Goal: Transaction & Acquisition: Subscribe to service/newsletter

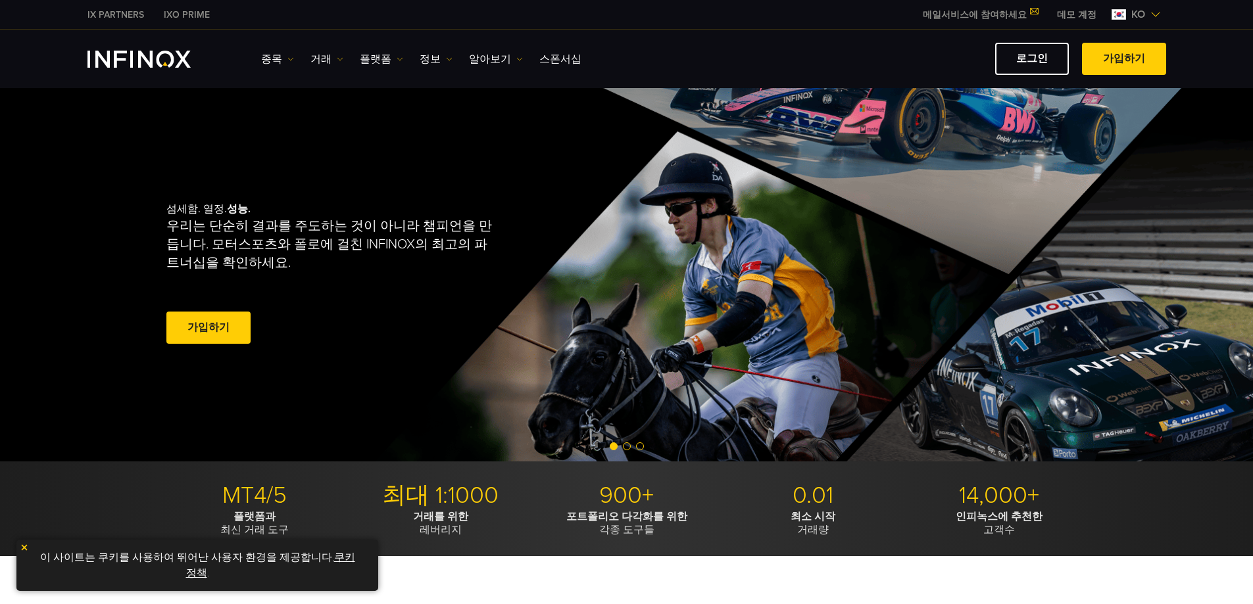
click at [212, 327] on link "가입하기" at bounding box center [208, 328] width 84 height 32
click at [423, 57] on link "정보" at bounding box center [436, 59] width 33 height 16
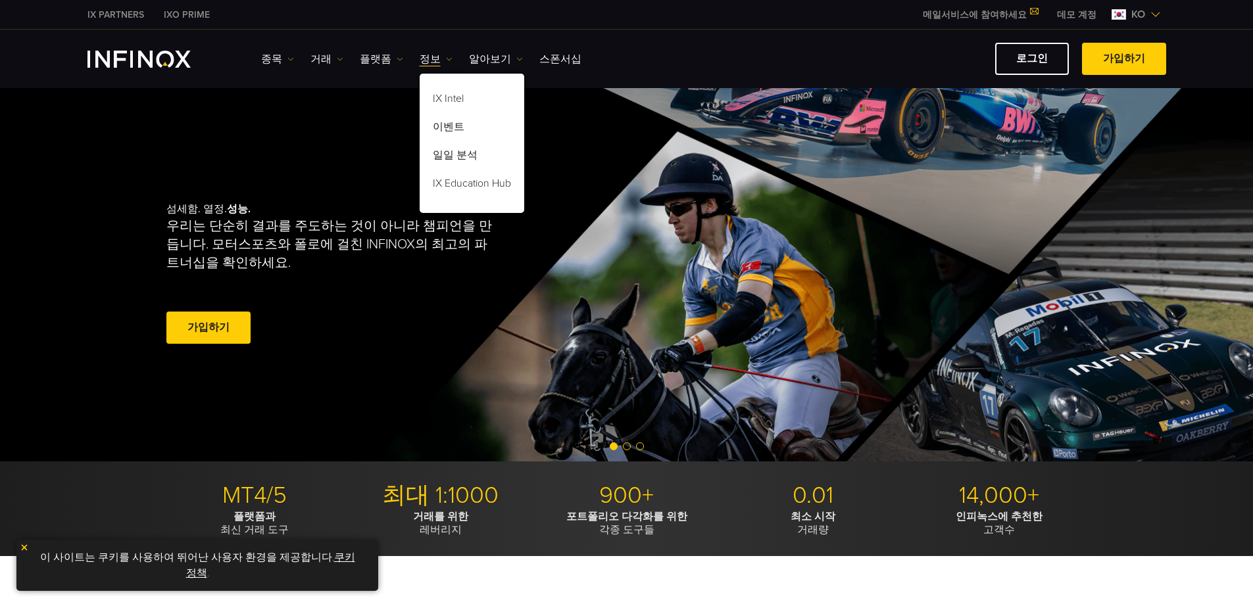
click at [423, 57] on link "정보" at bounding box center [436, 59] width 33 height 16
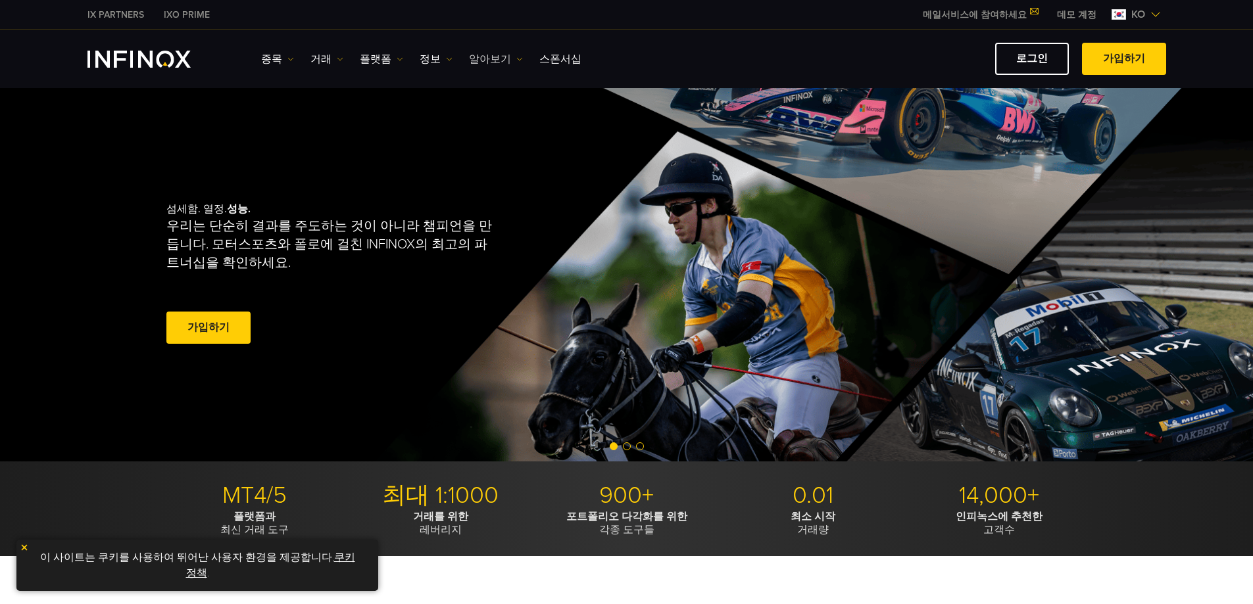
click at [477, 58] on link "알아보기" at bounding box center [496, 59] width 54 height 16
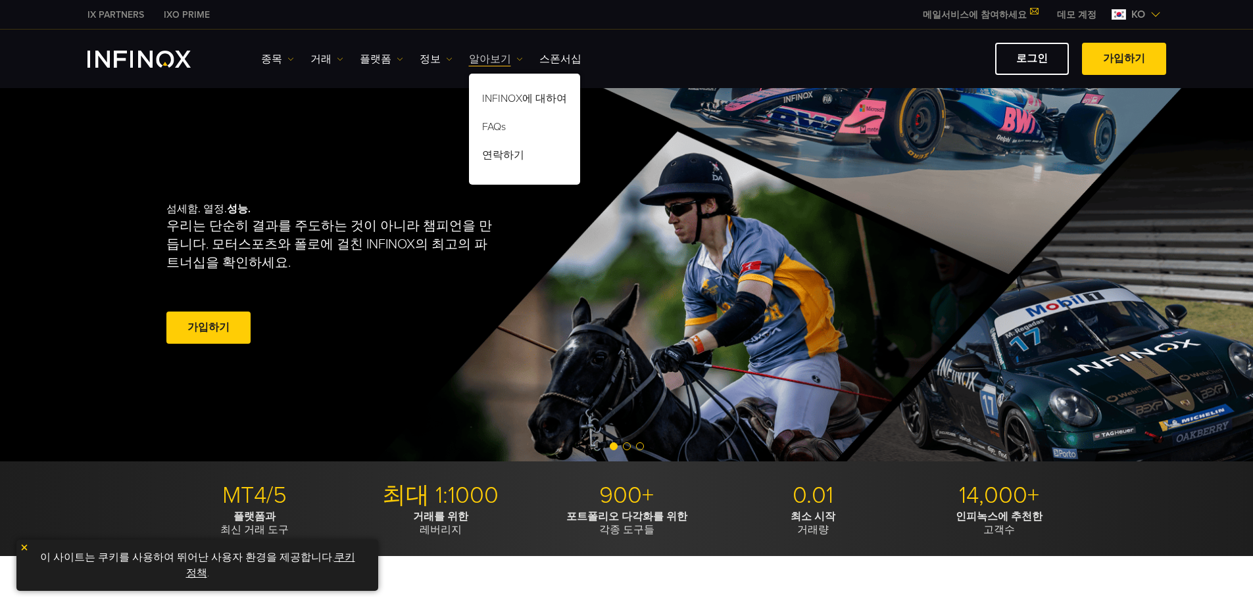
click at [477, 58] on link "알아보기" at bounding box center [496, 59] width 54 height 16
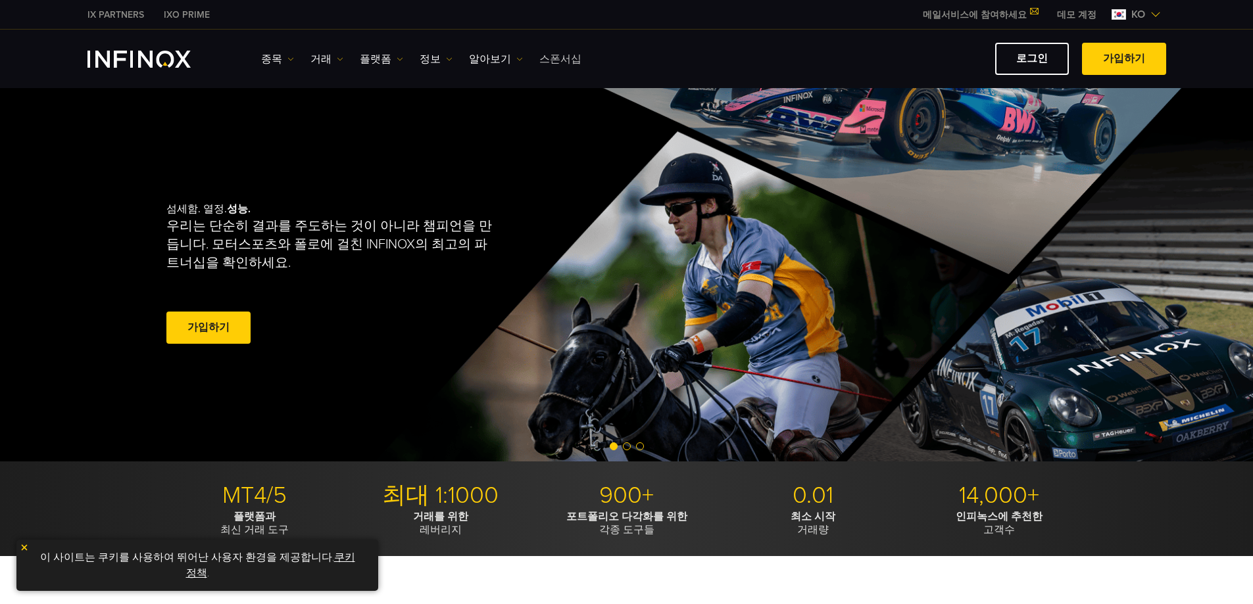
click at [545, 58] on link "스폰서십" at bounding box center [560, 59] width 42 height 16
click at [481, 58] on link "알아보기" at bounding box center [496, 59] width 54 height 16
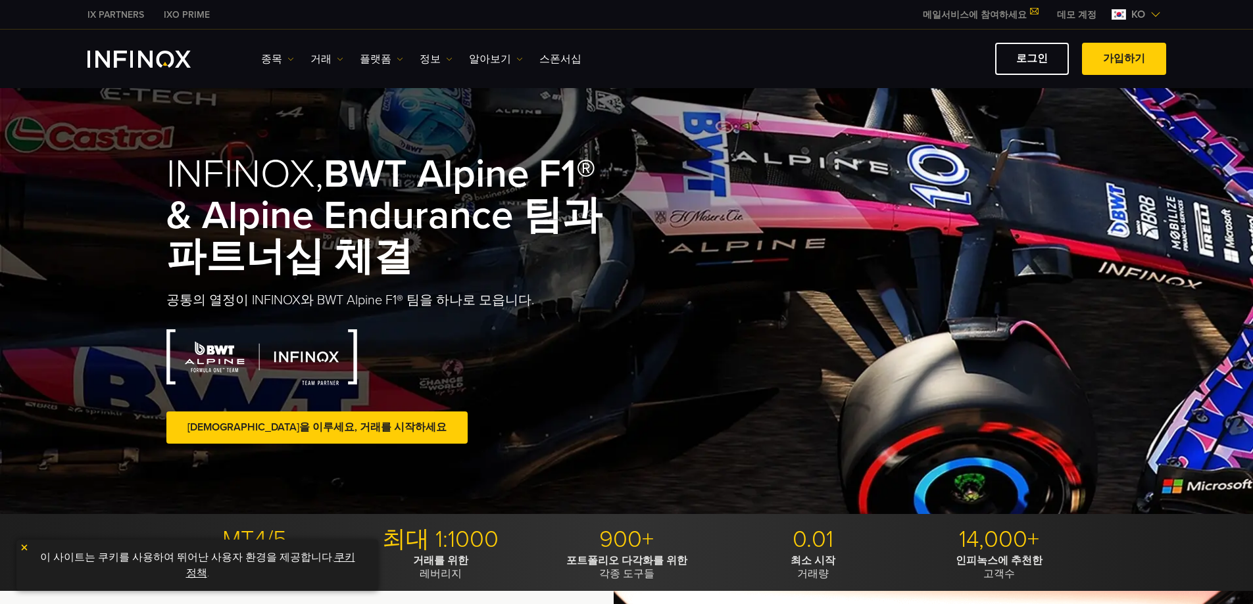
click at [397, 60] on img at bounding box center [400, 59] width 7 height 7
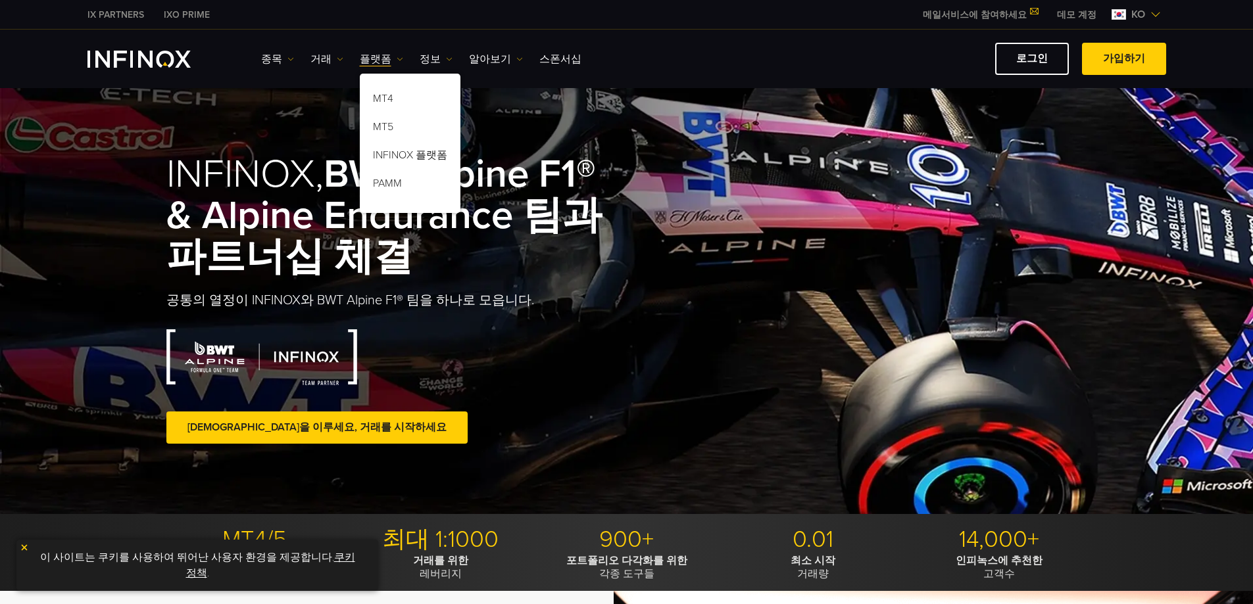
click at [397, 60] on img at bounding box center [400, 59] width 7 height 7
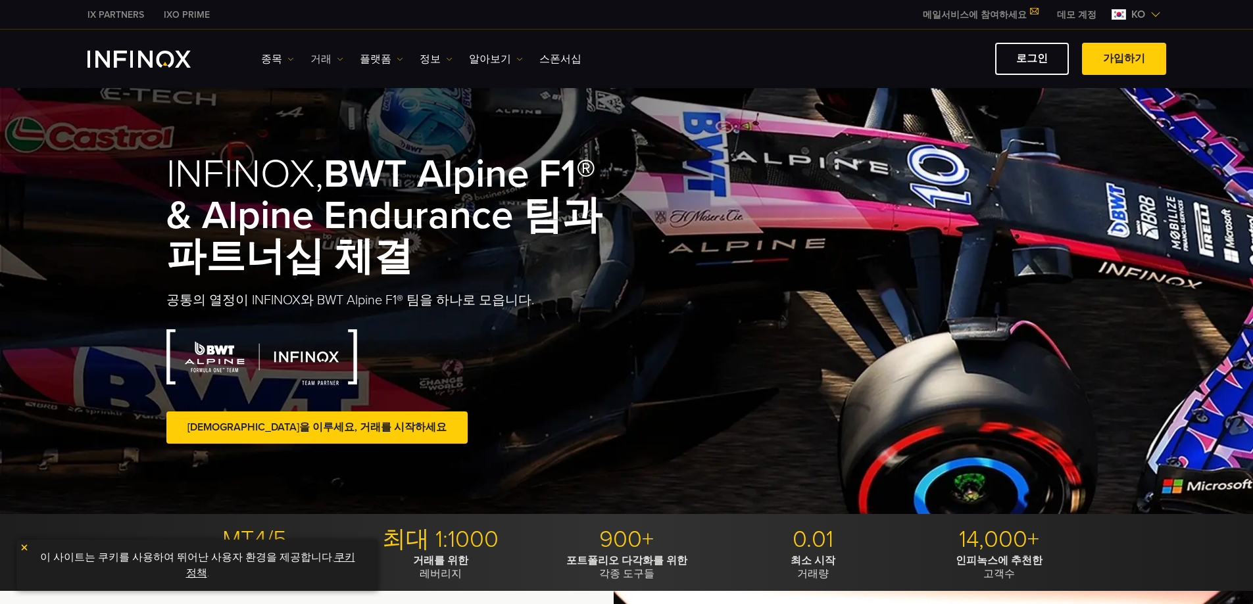
click at [324, 58] on link "거래" at bounding box center [326, 59] width 33 height 16
click at [287, 59] on img at bounding box center [290, 59] width 7 height 7
click at [1150, 14] on img at bounding box center [1155, 14] width 11 height 11
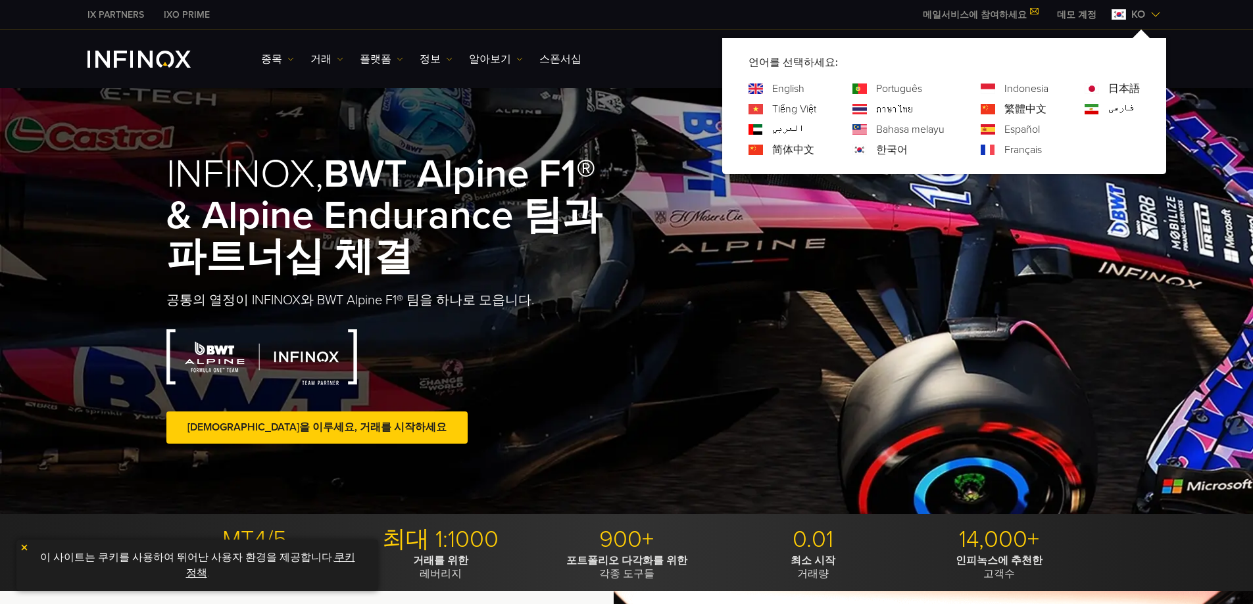
click at [1150, 14] on img at bounding box center [1155, 14] width 11 height 11
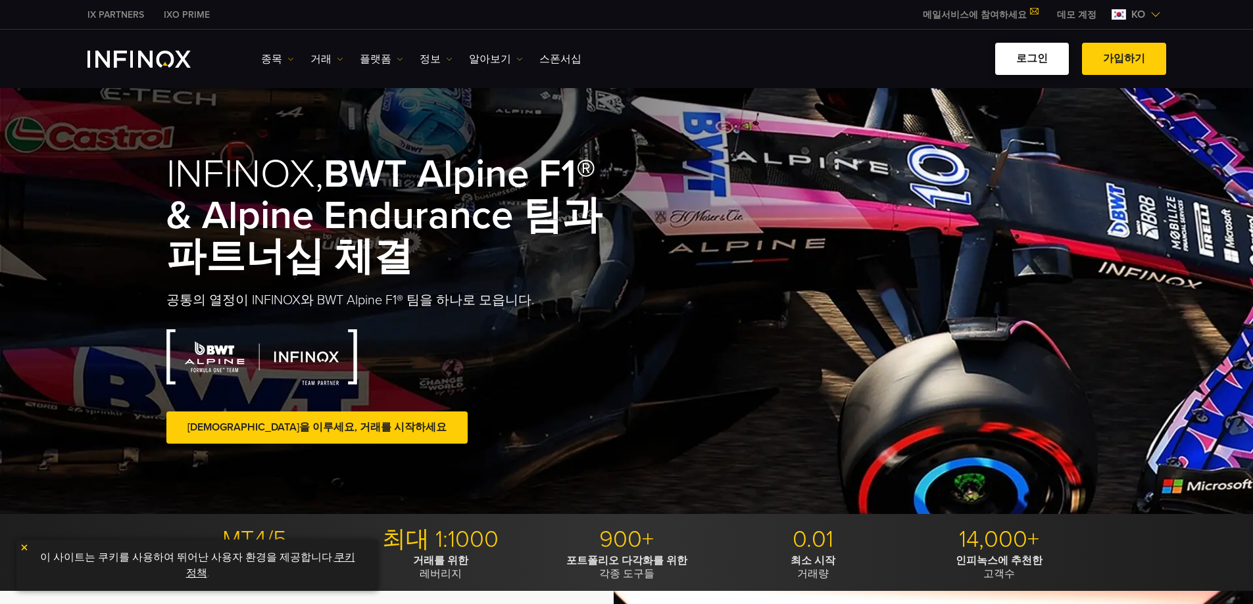
click at [1017, 56] on link "로그인" at bounding box center [1032, 59] width 74 height 32
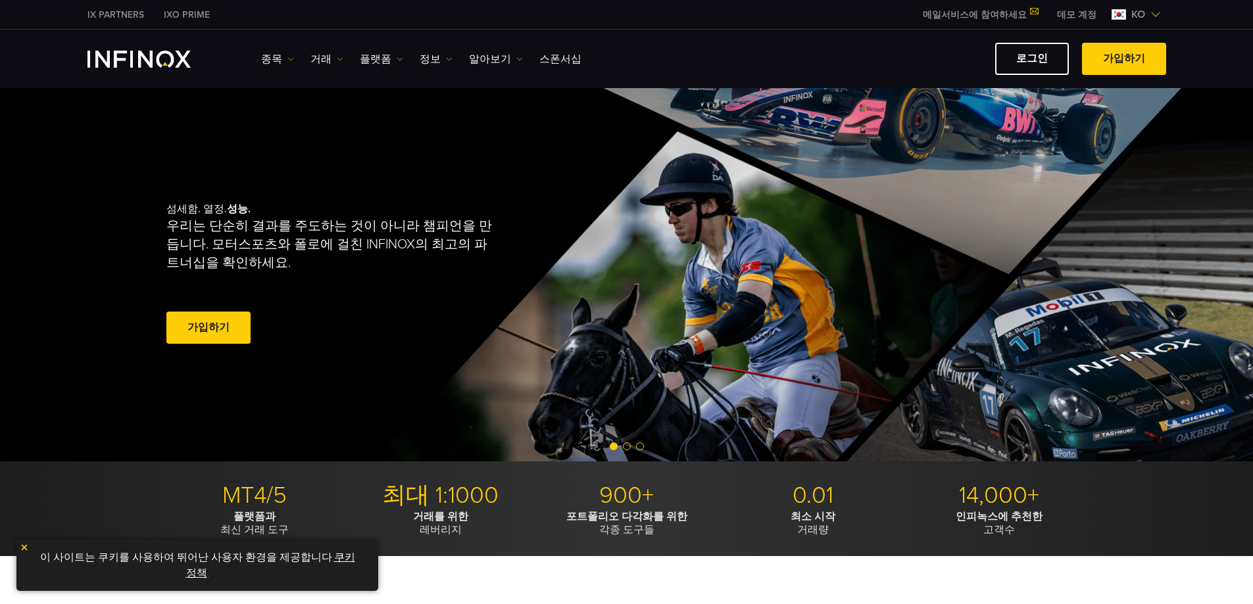
click at [191, 323] on link "가입하기" at bounding box center [208, 328] width 84 height 32
